Goal: Navigation & Orientation: Understand site structure

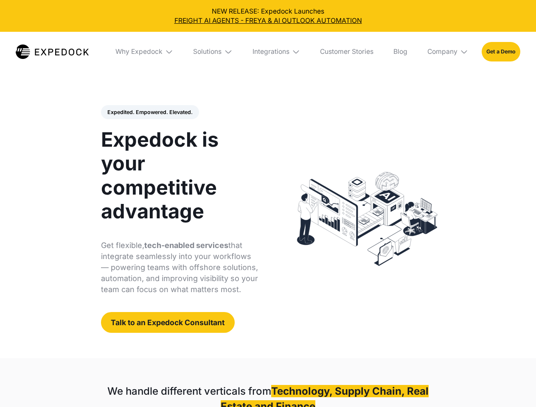
select select
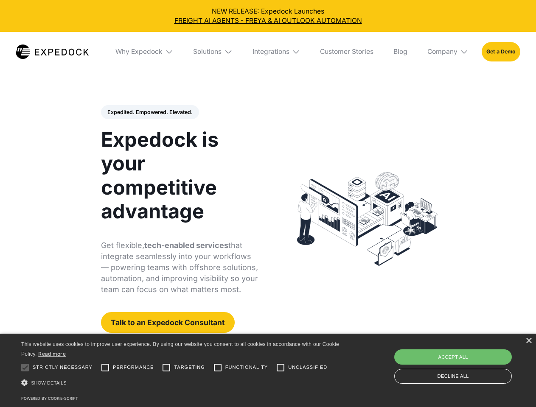
click at [268, 52] on div "Integrations" at bounding box center [270, 51] width 37 height 8
click at [145, 52] on div "Why Expedock" at bounding box center [131, 51] width 47 height 8
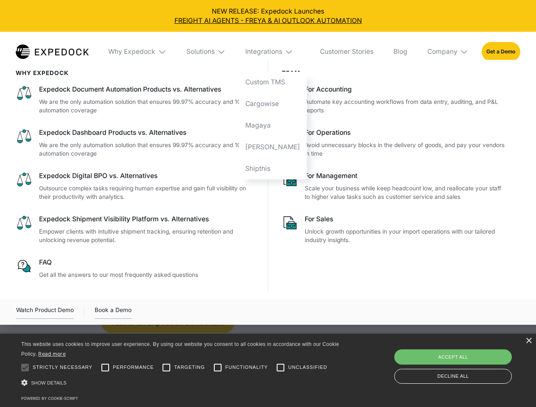
click at [213, 52] on div "Solutions" at bounding box center [200, 51] width 28 height 8
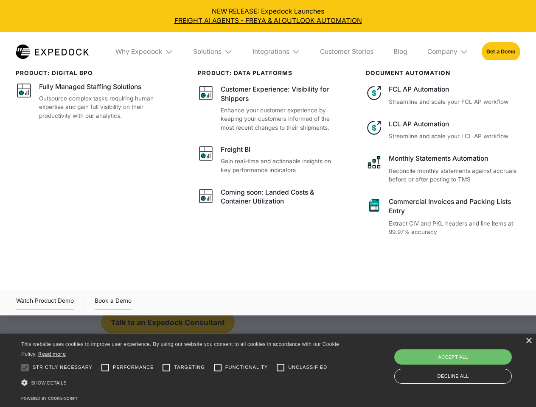
click at [276, 52] on div "Integrations" at bounding box center [270, 51] width 37 height 8
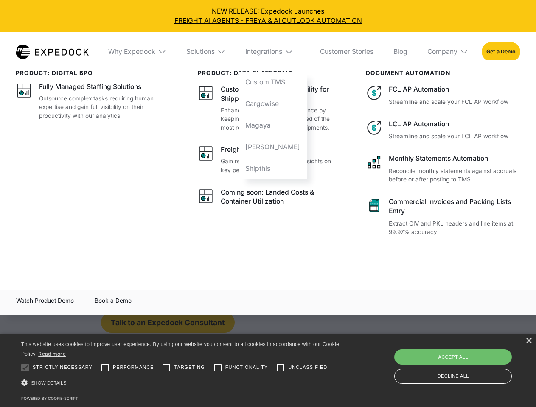
click at [448, 52] on div "Company" at bounding box center [442, 51] width 30 height 8
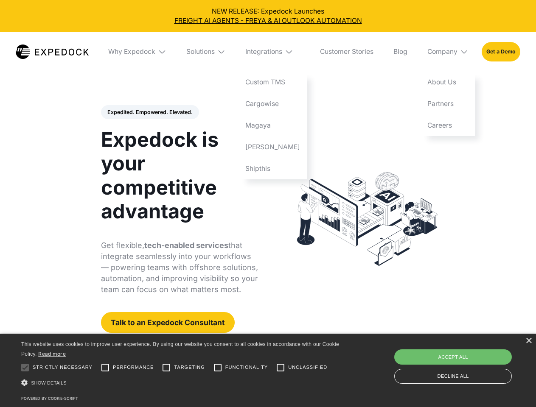
click at [149, 112] on div "Expedited. Empowered. Elevated. Automate Freight Document Extraction at 99.97% …" at bounding box center [179, 219] width 157 height 228
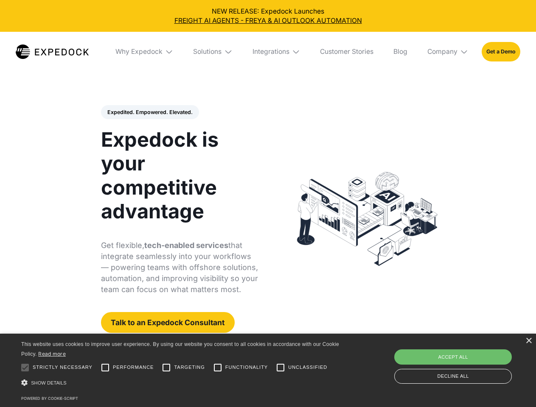
click at [25, 368] on div at bounding box center [25, 367] width 17 height 17
click at [105, 368] on input "Performance" at bounding box center [105, 367] width 17 height 17
checkbox input "true"
click at [166, 368] on input "Targeting" at bounding box center [166, 367] width 17 height 17
checkbox input "true"
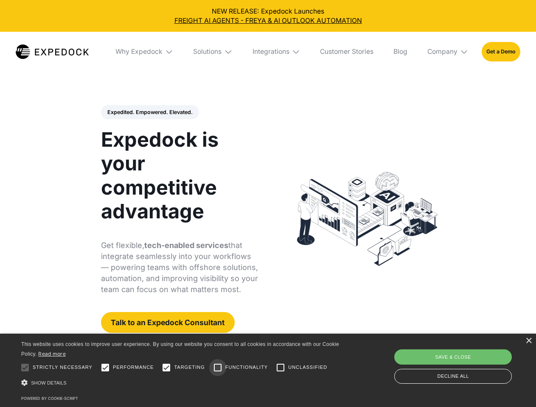
click at [218, 368] on input "Functionality" at bounding box center [217, 367] width 17 height 17
checkbox input "true"
